Goal: Communication & Community: Answer question/provide support

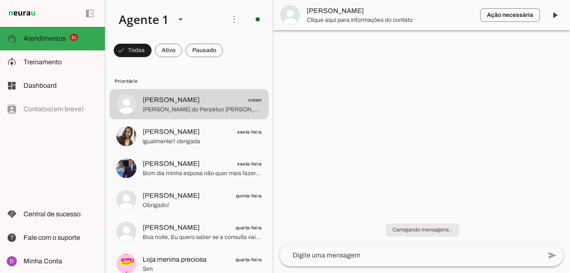
scroll to position [1, 0]
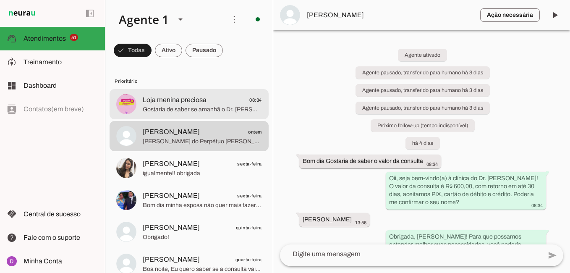
click at [200, 104] on span "Loja menina preciosa" at bounding box center [175, 100] width 64 height 10
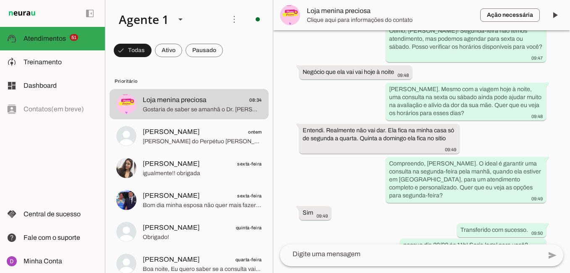
scroll to position [712, 0]
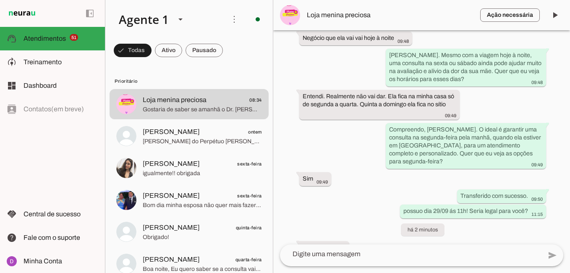
click at [327, 253] on textarea at bounding box center [410, 254] width 261 height 10
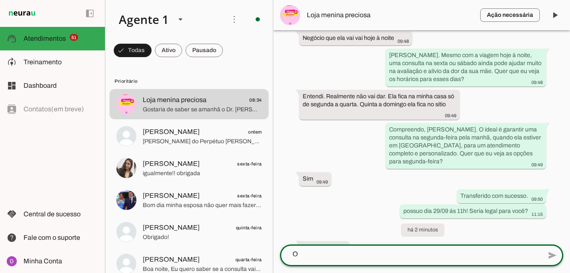
scroll to position [0, 0]
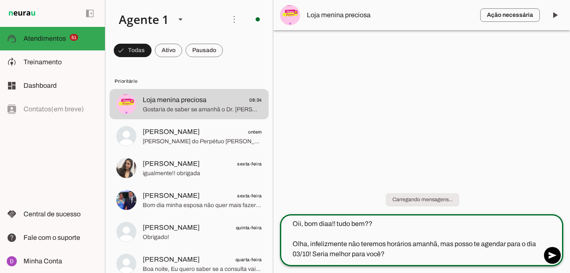
type textarea "Oii, bom diaa!! tudo bem?? Olha, infelizmente não teremos horários amanhã, mas …"
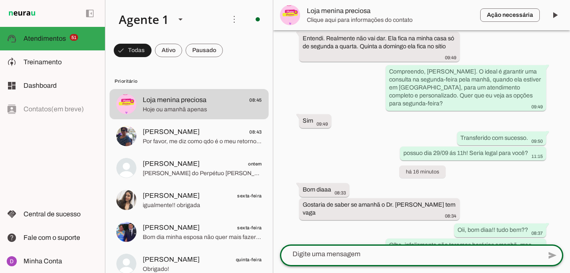
scroll to position [792, 0]
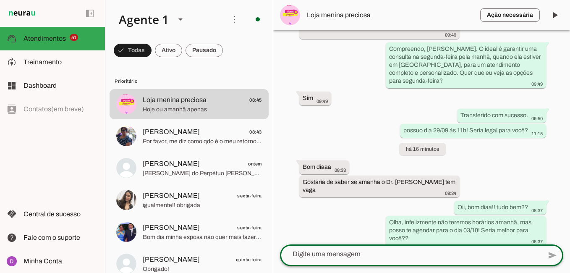
click at [377, 253] on textarea at bounding box center [410, 254] width 261 height 10
click at [349, 253] on textarea at bounding box center [410, 254] width 261 height 10
type textarea "a"
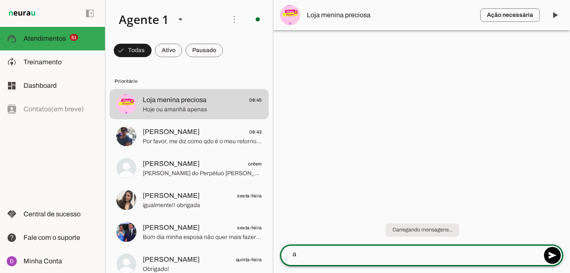
scroll to position [0, 0]
type textarea "Ah sim, o Dr. n"
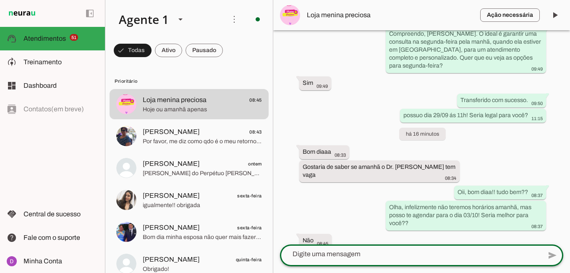
scroll to position [799, 0]
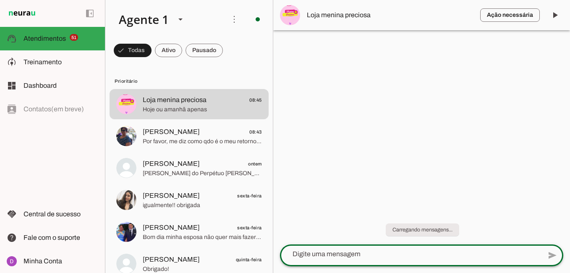
click at [390, 252] on textarea at bounding box center [410, 254] width 261 height 10
type textarea "*não possui agenda infelizmente para hoje ou amanhã!"
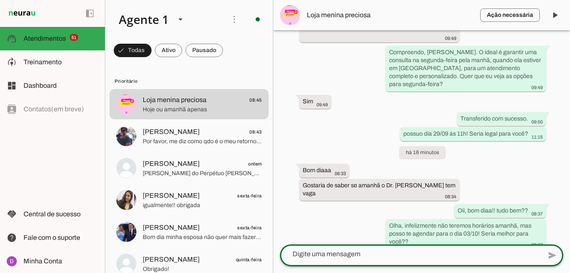
scroll to position [833, 0]
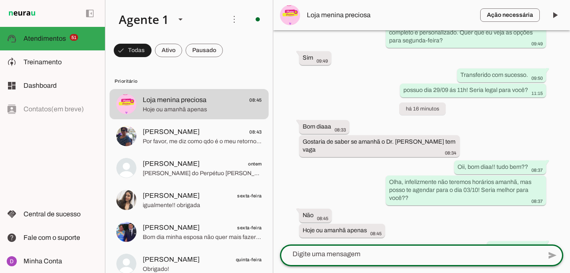
click at [429, 255] on textarea at bounding box center [410, 254] width 261 height 10
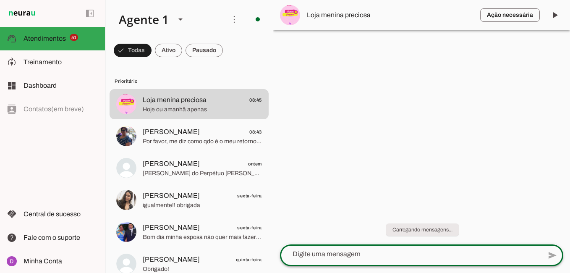
scroll to position [0, 0]
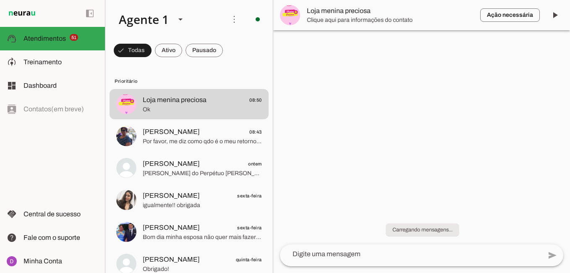
click at [429, 255] on textarea at bounding box center [410, 254] width 261 height 10
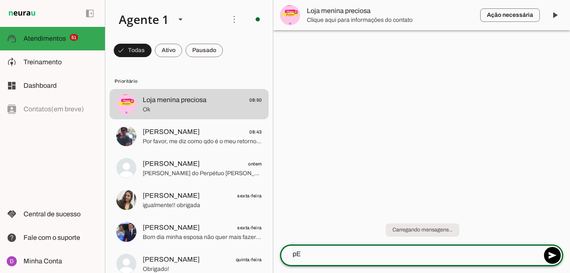
type textarea "p"
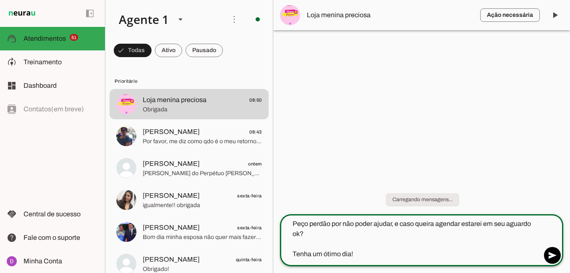
type textarea "Peço perdão por não poder ajudar, e caso queira agendar estarei em seu aguardo …"
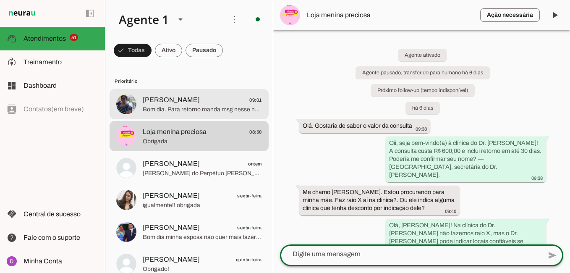
click at [208, 99] on span "[PERSON_NAME] 09:01" at bounding box center [202, 100] width 119 height 10
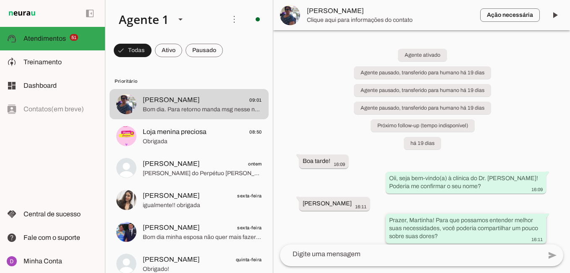
click at [533, 233] on div "Prazer, Martinha! Para que possamos entender melhor suas necessidades, você pod…" at bounding box center [466, 229] width 154 height 26
